Goal: Ask a question

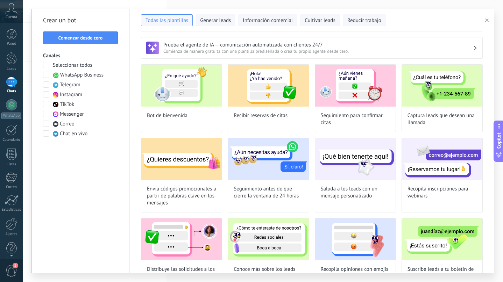
scroll to position [7, 0]
click at [13, 266] on span "1" at bounding box center [16, 266] width 6 height 6
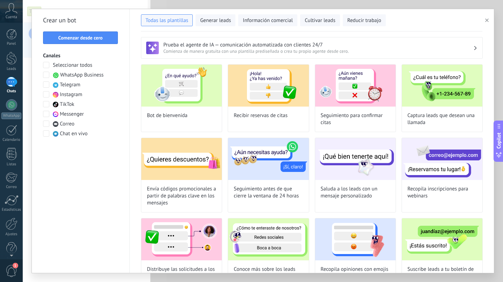
click at [13, 266] on span "1" at bounding box center [16, 266] width 6 height 6
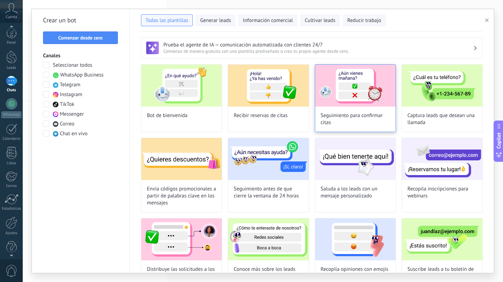
scroll to position [0, 0]
click at [490, 19] on button "button" at bounding box center [489, 20] width 12 height 8
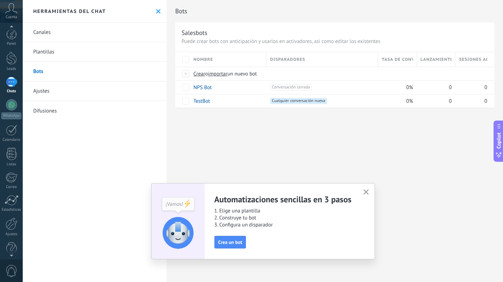
scroll to position [9, 0]
click at [13, 268] on span "0" at bounding box center [12, 271] width 12 height 12
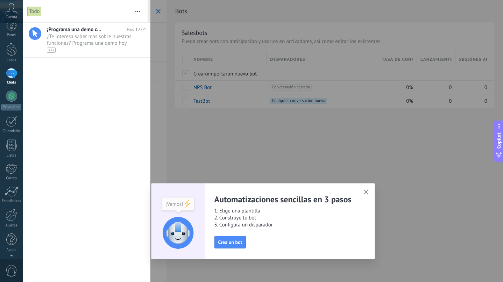
scroll to position [0, 0]
click at [87, 45] on span "¿Te interesa saber más sobre nuestras funciones? Programa una demo hoy mismo! •…" at bounding box center [90, 43] width 86 height 20
click at [367, 190] on icon "button" at bounding box center [366, 192] width 5 height 5
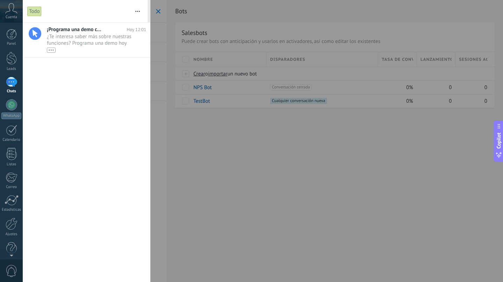
click at [13, 8] on icon at bounding box center [11, 8] width 12 height 11
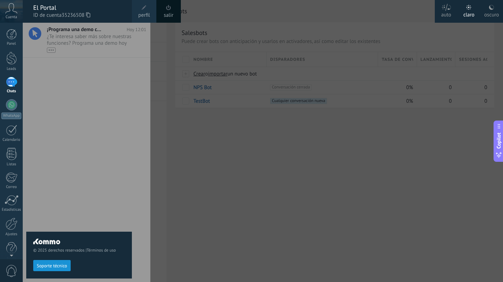
click at [13, 8] on icon at bounding box center [11, 8] width 12 height 11
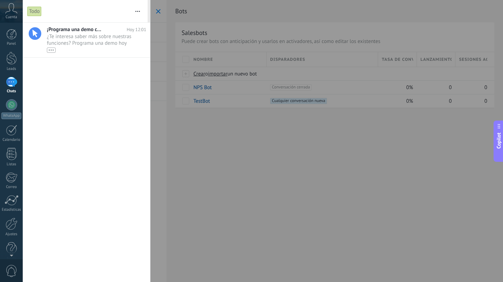
click at [13, 8] on icon at bounding box center [11, 8] width 12 height 11
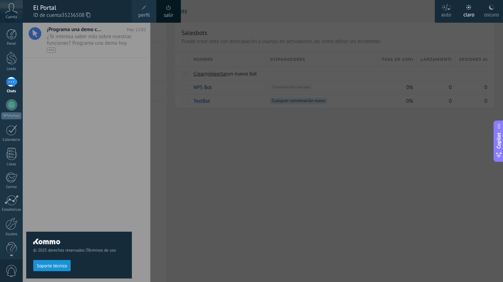
click at [47, 269] on span "Soporte técnico" at bounding box center [52, 266] width 30 height 5
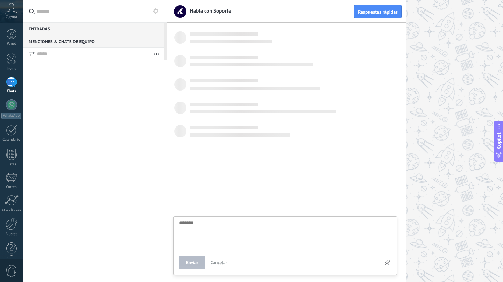
type textarea "*******"
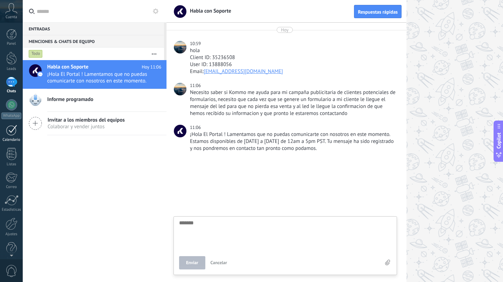
click at [12, 130] on div at bounding box center [11, 130] width 11 height 11
